Goal: Check status: Check status

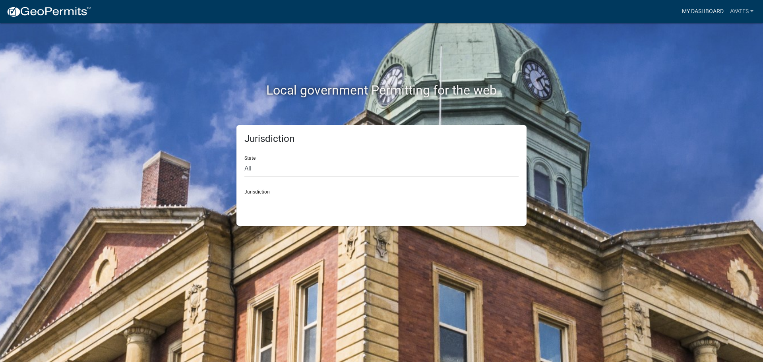
click at [711, 13] on link "My Dashboard" at bounding box center [703, 11] width 48 height 15
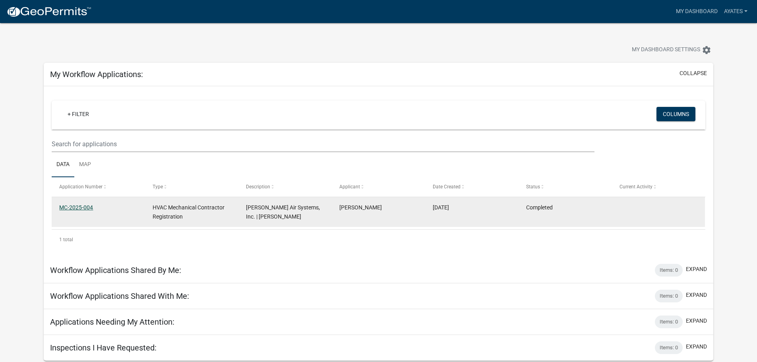
click at [74, 207] on link "MC-2025-004" at bounding box center [76, 207] width 34 height 6
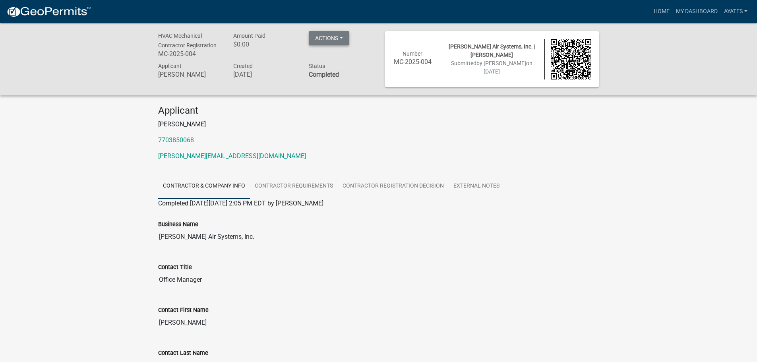
click at [344, 39] on button "Actions" at bounding box center [329, 38] width 41 height 14
click at [558, 152] on p "[PERSON_NAME][EMAIL_ADDRESS][DOMAIN_NAME]" at bounding box center [378, 156] width 441 height 10
drag, startPoint x: 355, startPoint y: 77, endPoint x: 151, endPoint y: 33, distance: 209.4
click at [151, 33] on div "HVAC Mechanical Contractor Registration MC-2025-004 Amount Paid $0.00 Actions P…" at bounding box center [378, 59] width 757 height 72
copy div "HVAC Mechanical Contractor Registration MC-2025-004 Amount Paid $0.00 Actions P…"
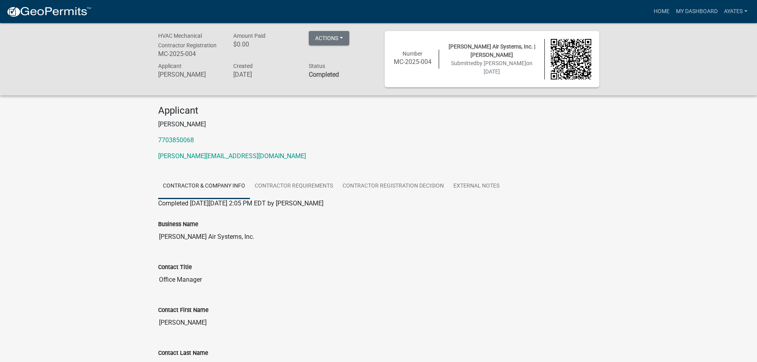
drag, startPoint x: 584, startPoint y: 236, endPoint x: 575, endPoint y: 200, distance: 37.0
click at [584, 236] on input "[PERSON_NAME] Air Systems, Inc." at bounding box center [378, 237] width 441 height 16
drag, startPoint x: 573, startPoint y: 171, endPoint x: 667, endPoint y: 124, distance: 105.7
drag, startPoint x: 663, startPoint y: 116, endPoint x: 706, endPoint y: 201, distance: 96.0
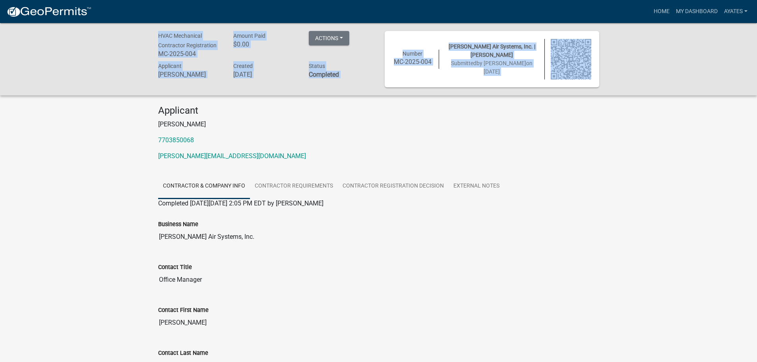
drag, startPoint x: 117, startPoint y: 30, endPoint x: 618, endPoint y: 72, distance: 503.3
click at [618, 71] on div "HVAC Mechanical Contractor Registration MC-2025-004 Amount Paid $0.00 Actions P…" at bounding box center [378, 59] width 757 height 72
copy div "HVAC Mechanical Contractor Registration MC-2025-004 Amount Paid $0.00 Actions P…"
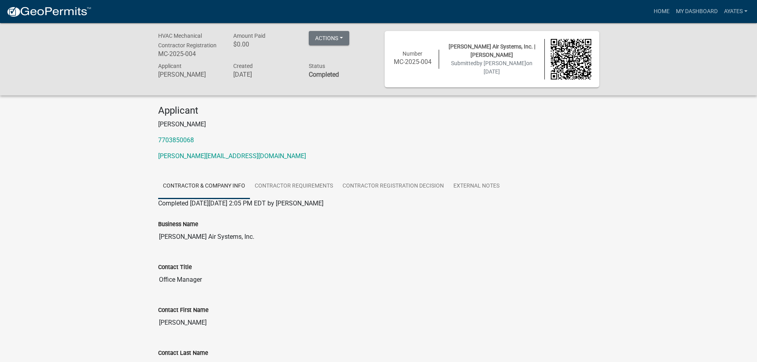
click at [590, 180] on ul "Contractor & Company Info Contractor Requirements Contractor Registration Decis…" at bounding box center [378, 186] width 441 height 25
click at [336, 37] on button "Actions" at bounding box center [329, 38] width 41 height 14
click at [329, 60] on link "Printer Friendly" at bounding box center [341, 58] width 64 height 19
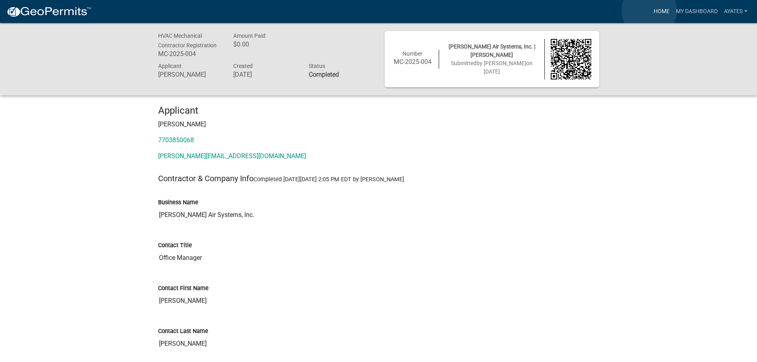
click at [651, 10] on link "Home" at bounding box center [662, 11] width 22 height 15
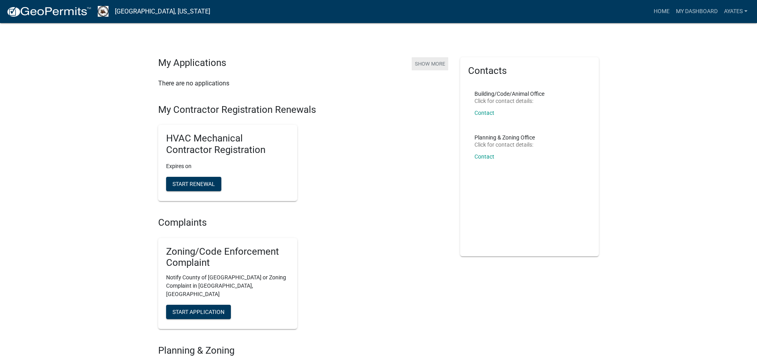
click at [436, 61] on button "Show More" at bounding box center [430, 63] width 37 height 13
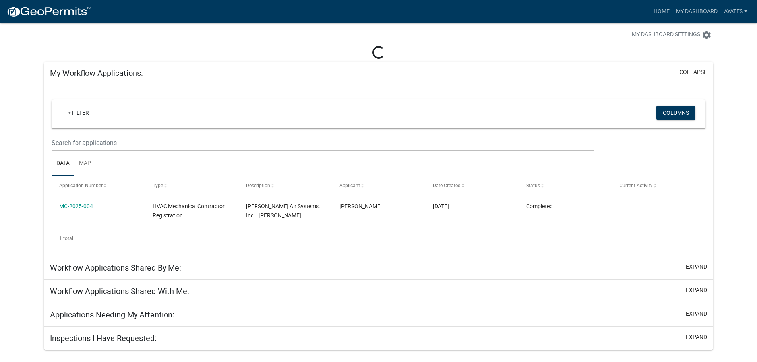
scroll to position [23, 0]
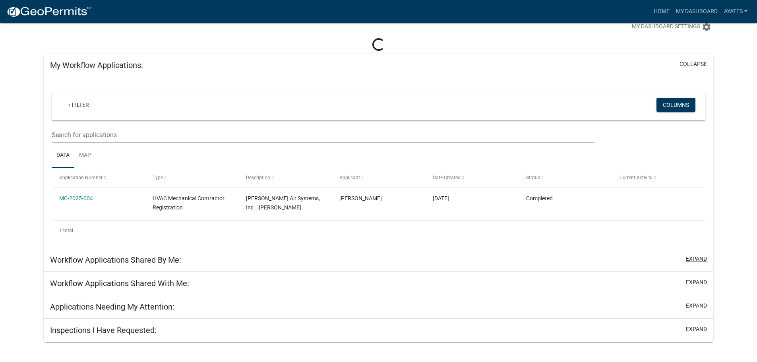
click at [702, 260] on button "expand" at bounding box center [696, 259] width 21 height 8
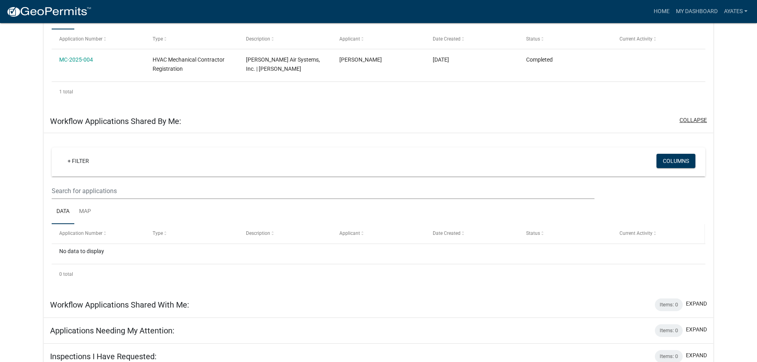
scroll to position [155, 0]
